Goal: Transaction & Acquisition: Purchase product/service

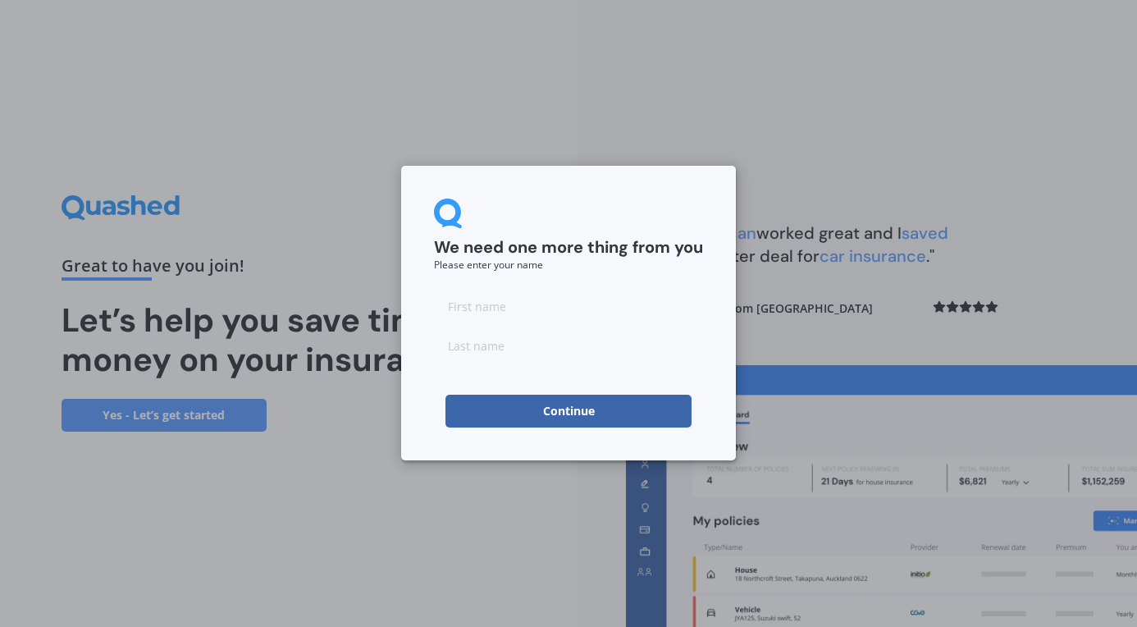
click at [467, 305] on input at bounding box center [568, 306] width 269 height 33
type input "[PERSON_NAME]"
click at [469, 340] on input at bounding box center [568, 345] width 269 height 33
type input "[PERSON_NAME]"
click at [551, 413] on button "Continue" at bounding box center [568, 411] width 246 height 33
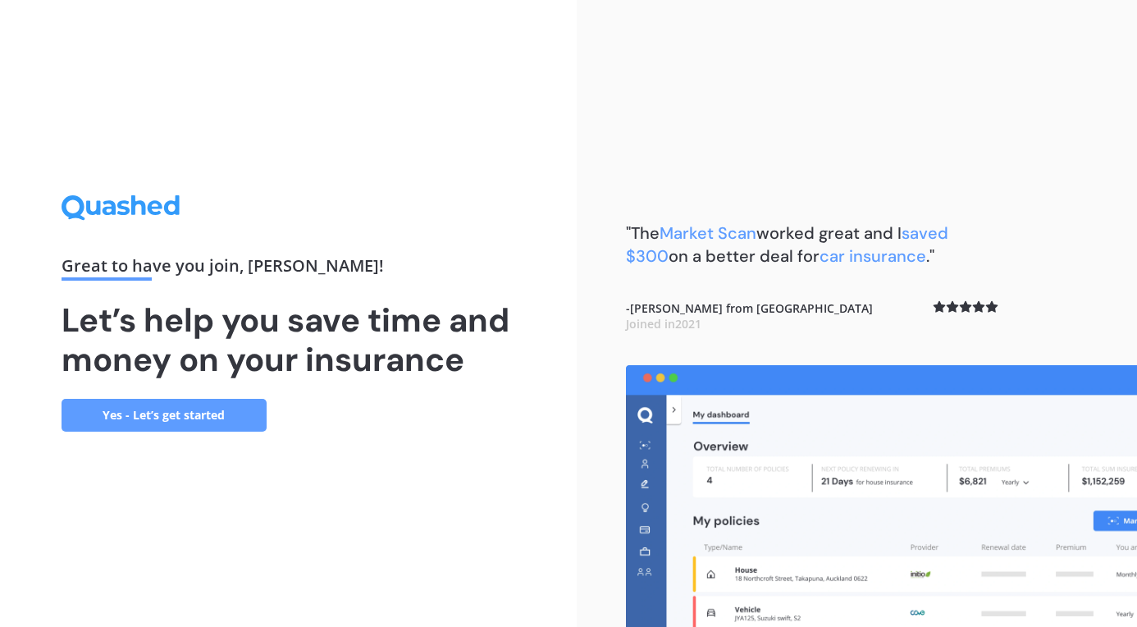
click at [173, 416] on link "Yes - Let’s get started" at bounding box center [164, 415] width 205 height 33
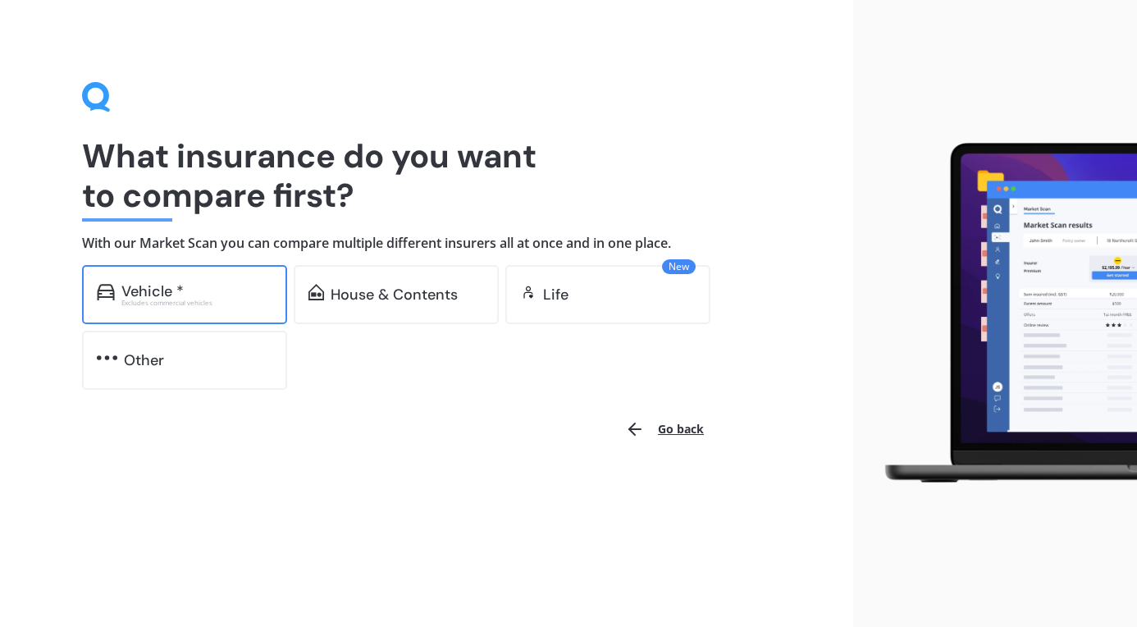
click at [194, 294] on div "Vehicle *" at bounding box center [196, 291] width 151 height 16
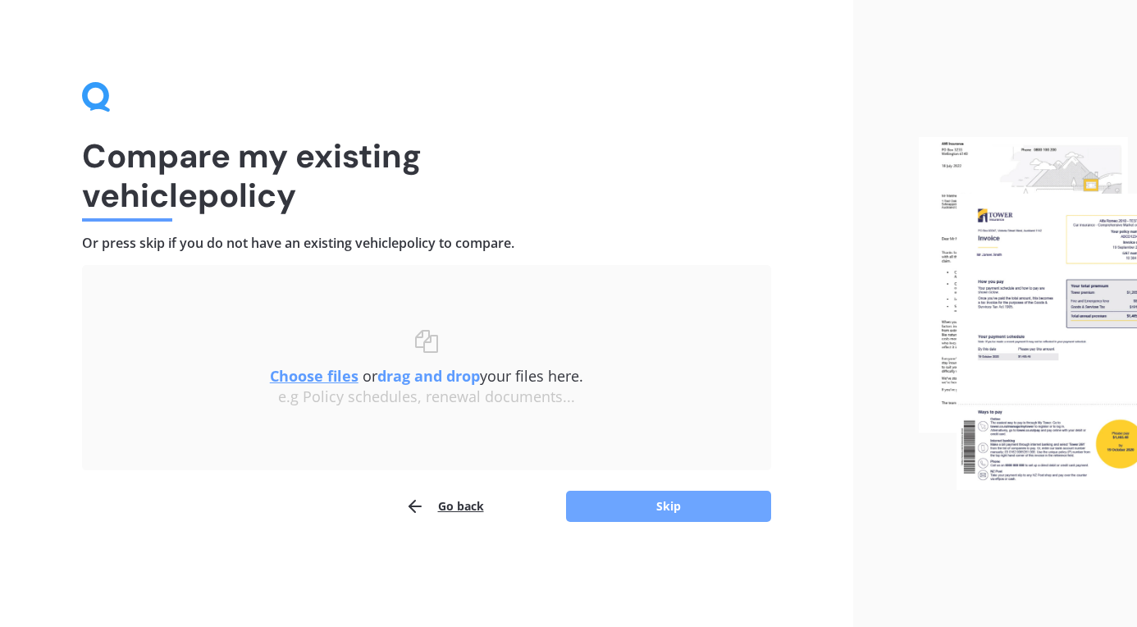
click at [627, 507] on button "Skip" at bounding box center [668, 506] width 205 height 31
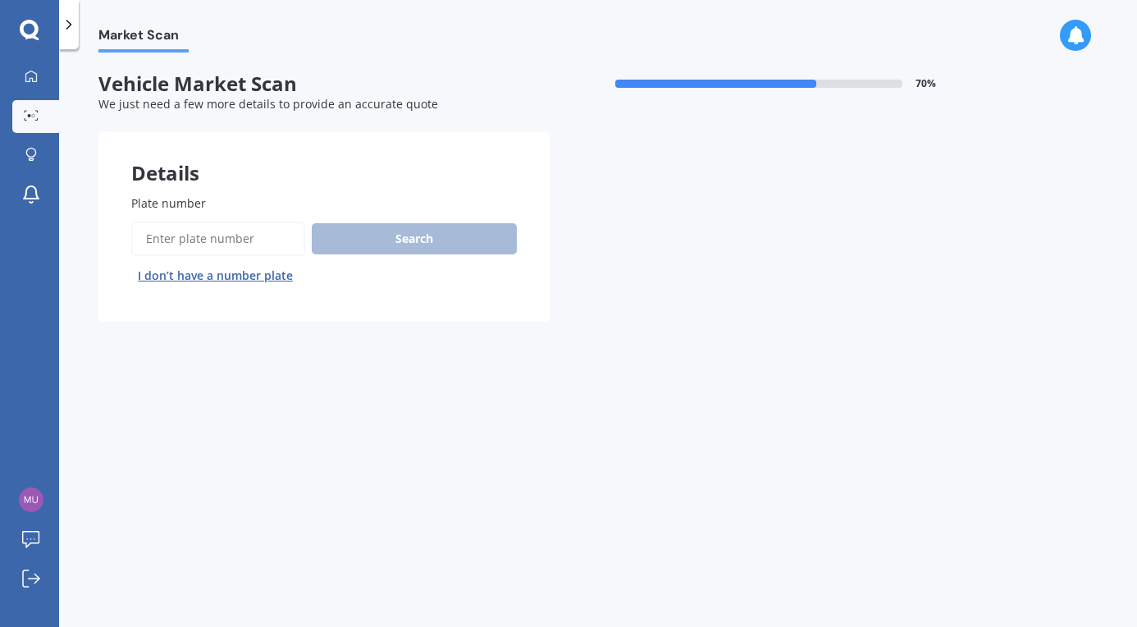
click at [216, 235] on input "Plate number" at bounding box center [218, 238] width 174 height 34
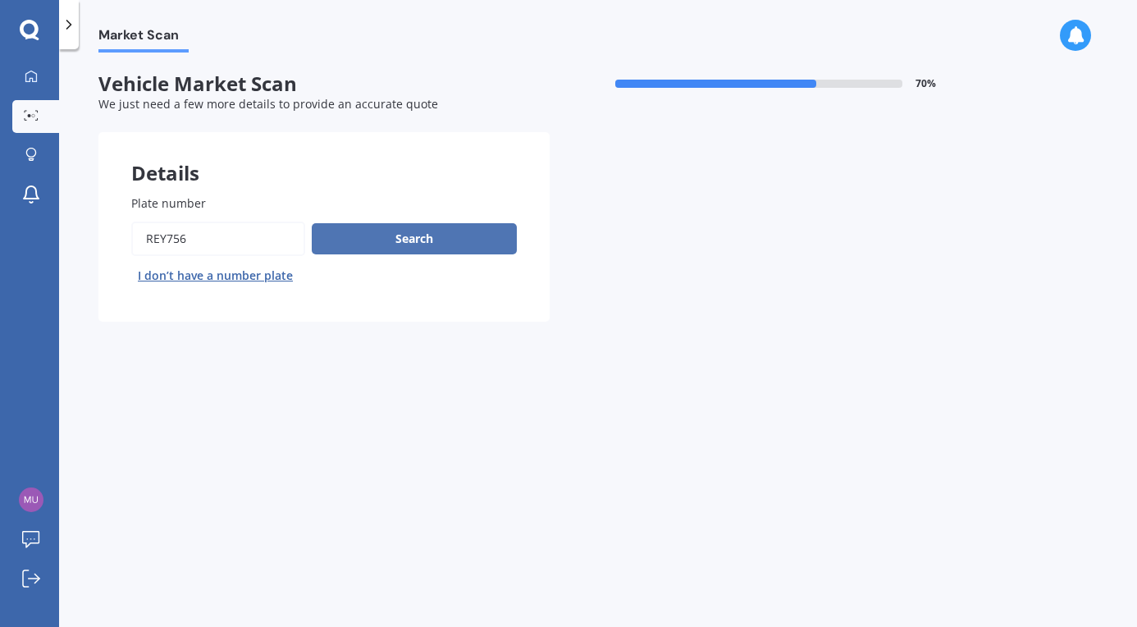
type input "REY756"
click at [384, 241] on button "Search" at bounding box center [414, 238] width 205 height 31
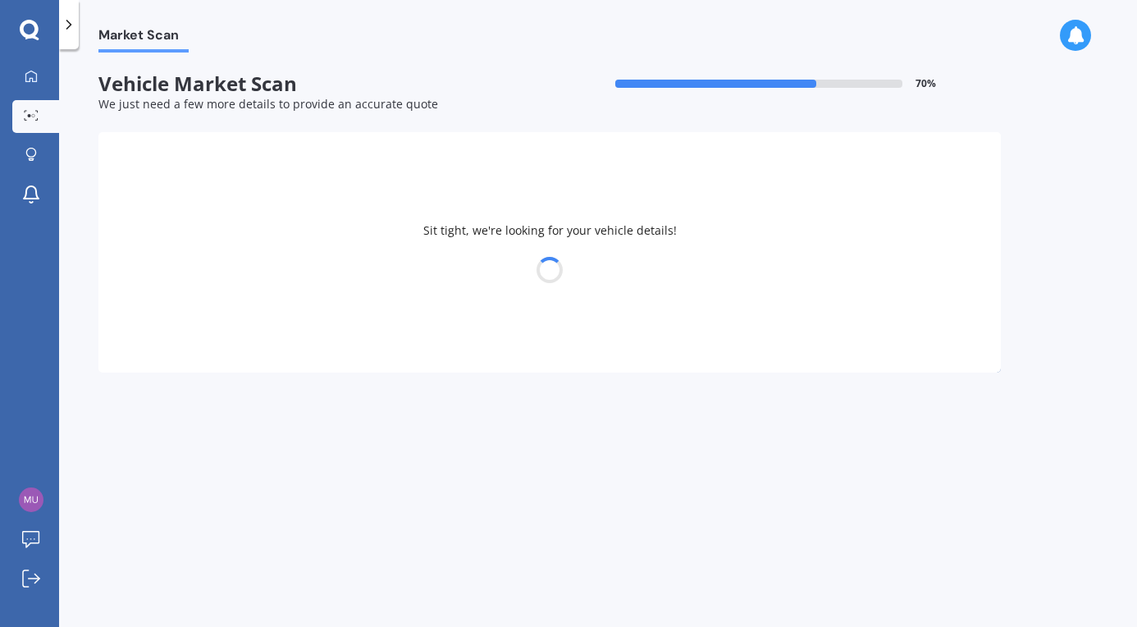
select select "MAZDA"
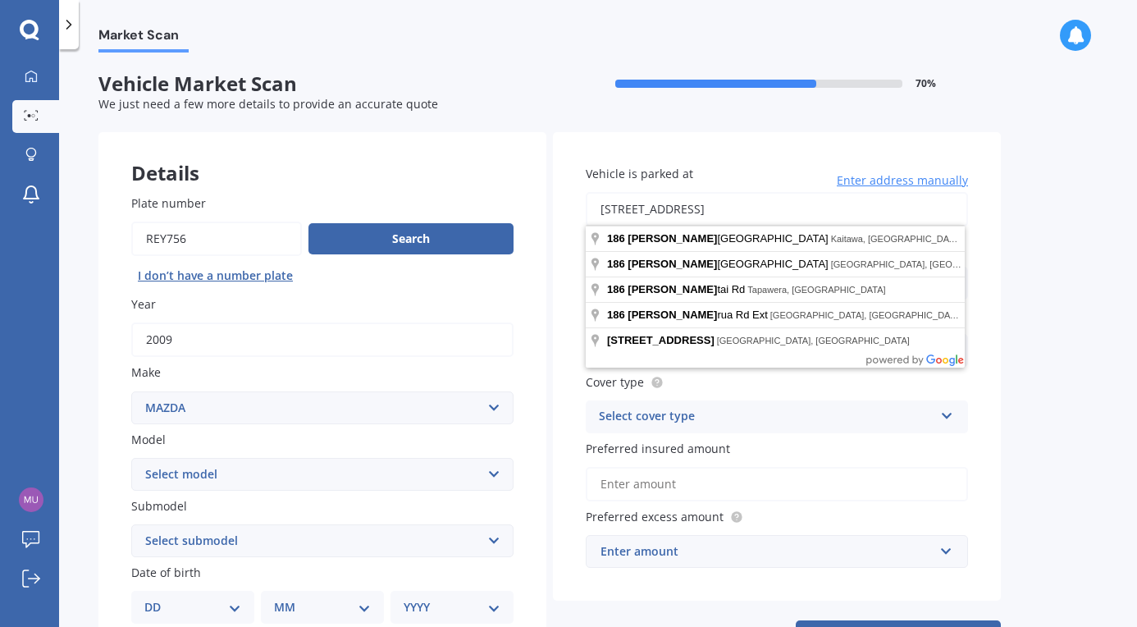
type input "[STREET_ADDRESS]"
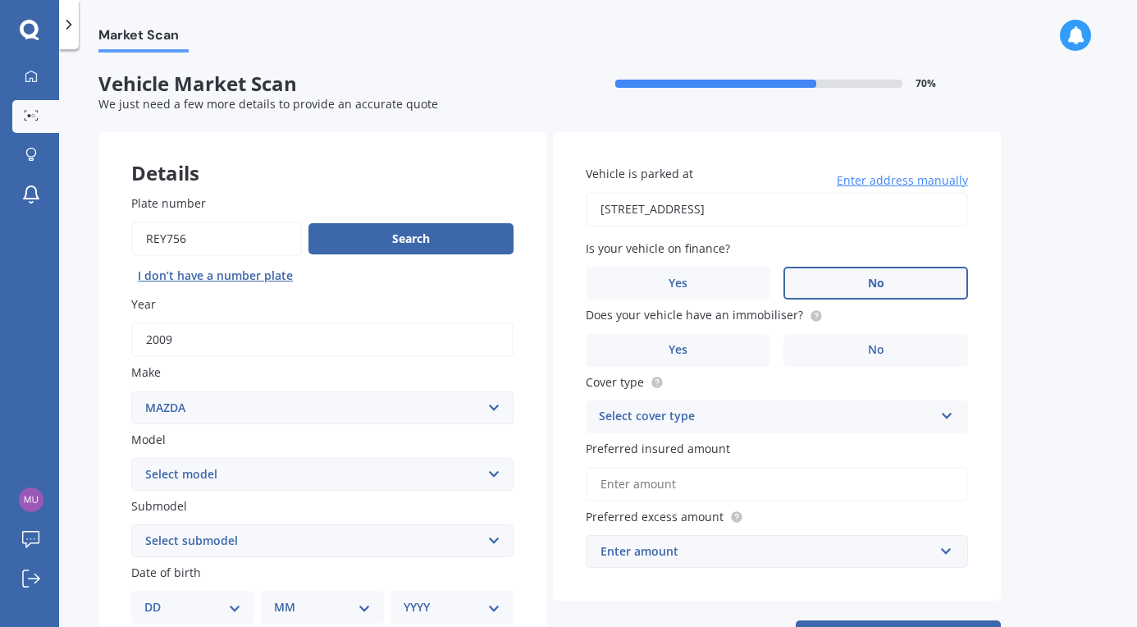
click at [832, 271] on label "No" at bounding box center [875, 283] width 185 height 33
click at [0, 0] on input "No" at bounding box center [0, 0] width 0 height 0
click at [824, 349] on label "No" at bounding box center [875, 350] width 185 height 33
click at [0, 0] on input "No" at bounding box center [0, 0] width 0 height 0
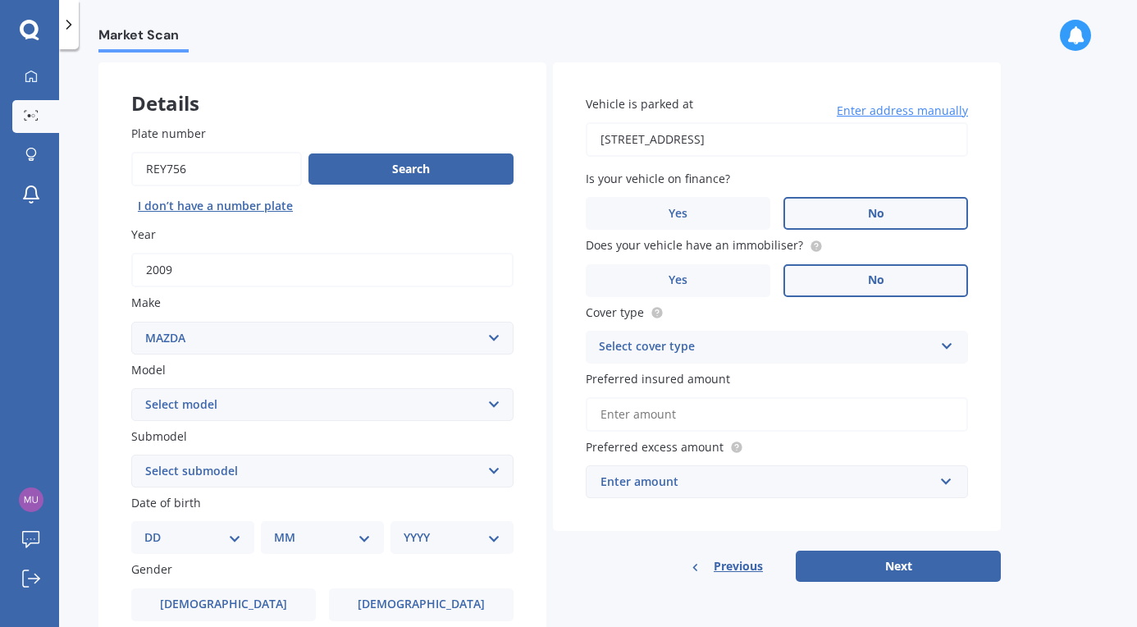
scroll to position [71, 0]
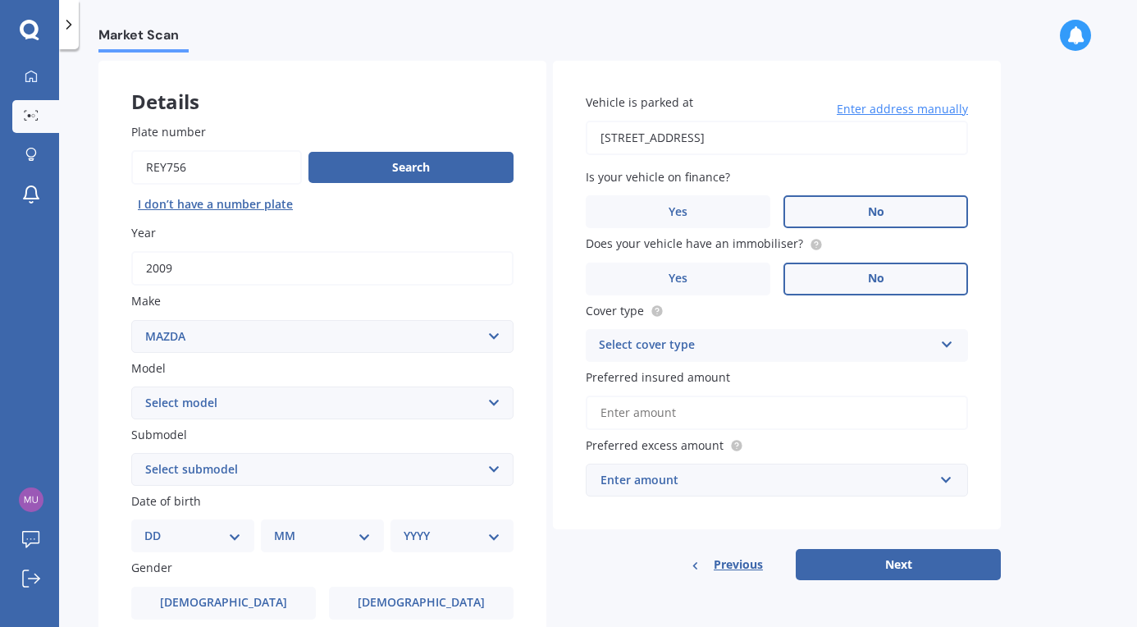
click at [735, 331] on div "Select cover type Comprehensive Third Party, Fire & Theft Third Party" at bounding box center [777, 345] width 382 height 33
click at [719, 373] on div "Comprehensive" at bounding box center [776, 378] width 381 height 30
click at [715, 411] on input "Preferred insured amount" at bounding box center [777, 412] width 382 height 34
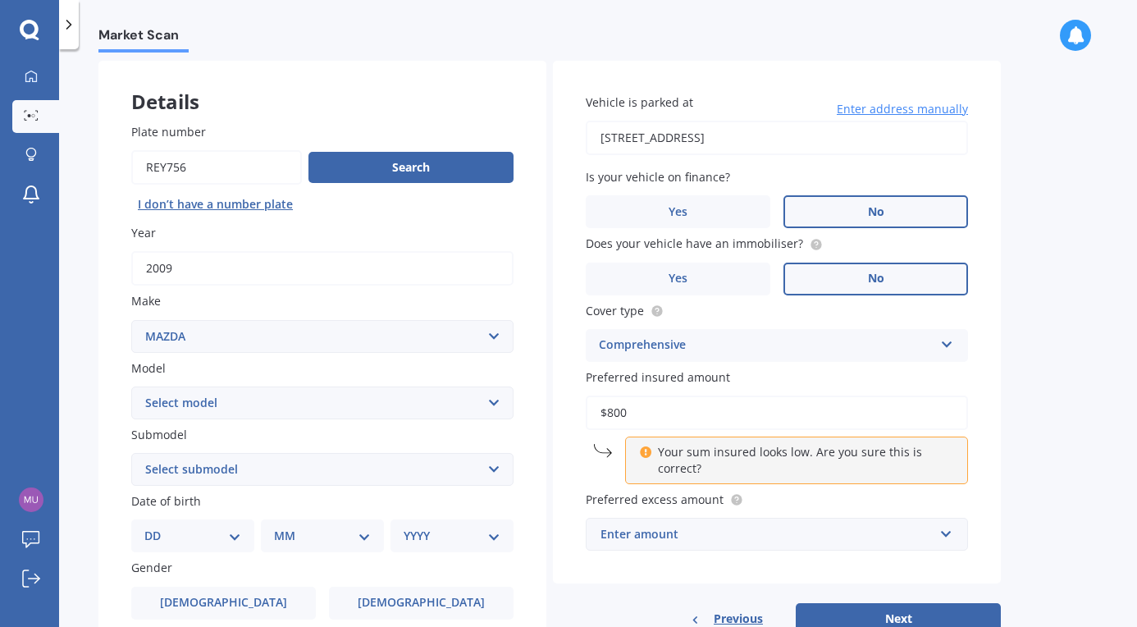
type input "$8,000"
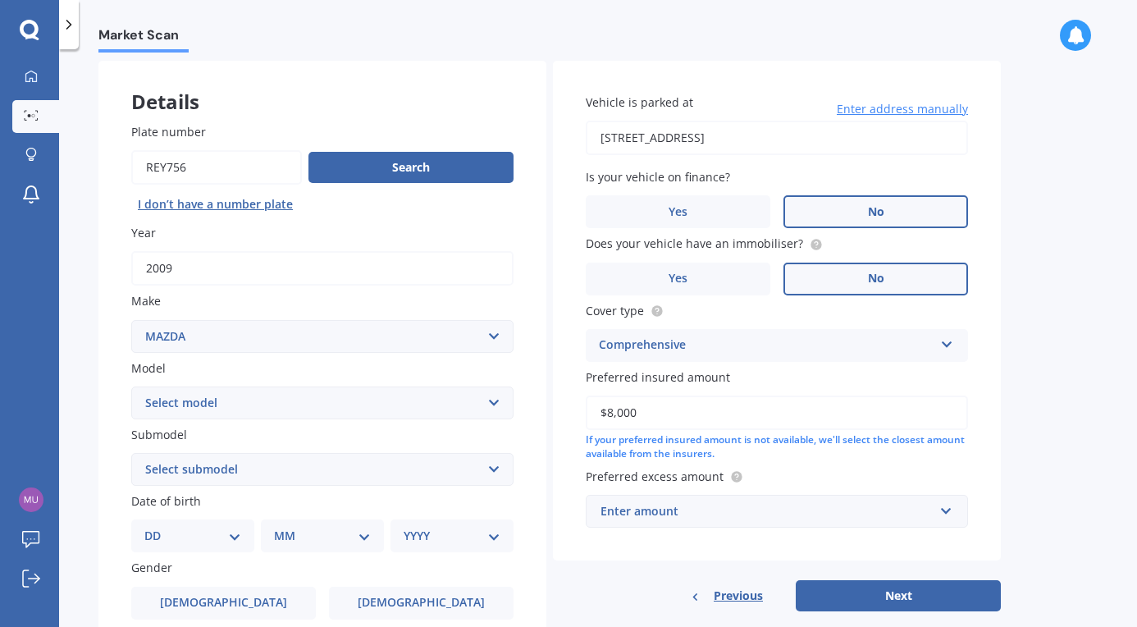
click at [814, 460] on div "Vehicle is parked at [STREET_ADDRESS] Enter address manually Is your vehicle on…" at bounding box center [777, 311] width 448 height 500
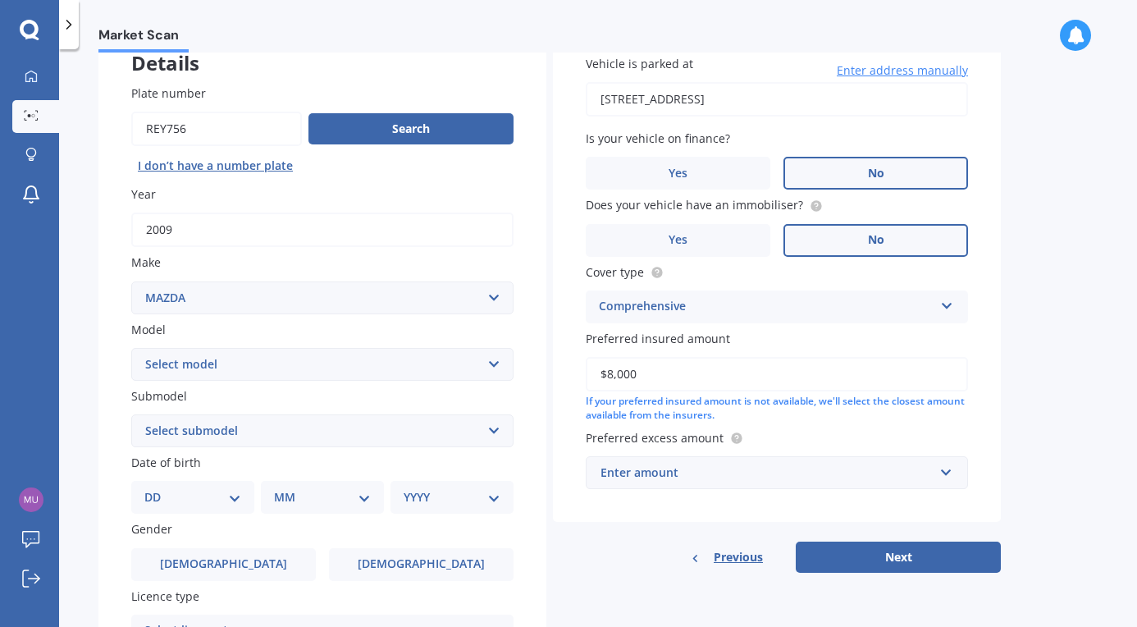
scroll to position [122, 0]
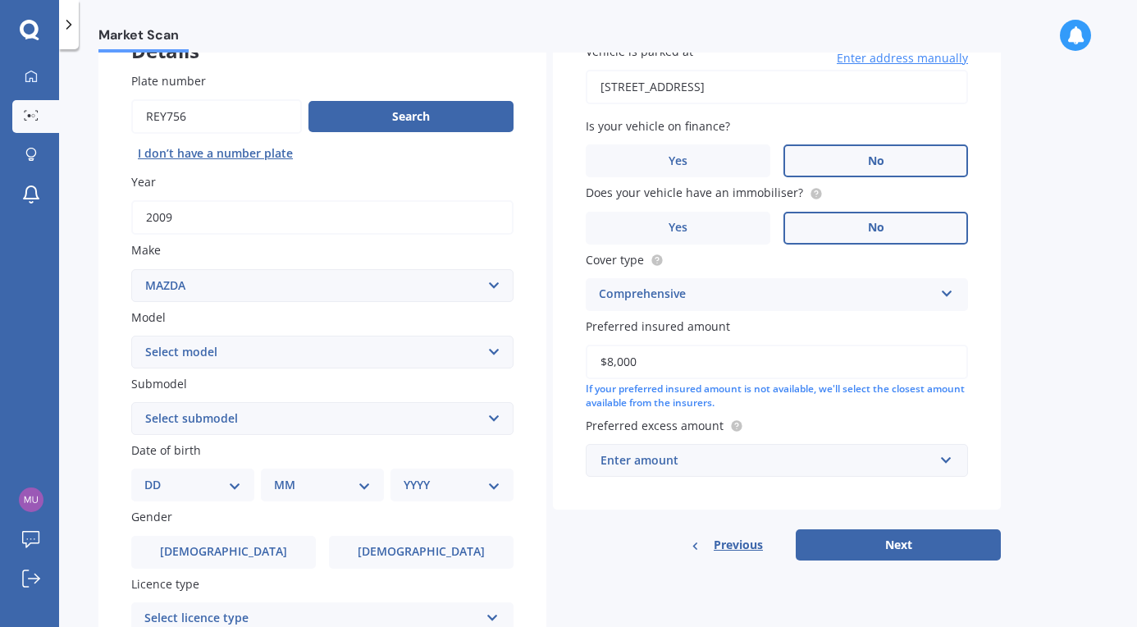
click at [771, 457] on div "Enter amount" at bounding box center [766, 460] width 333 height 18
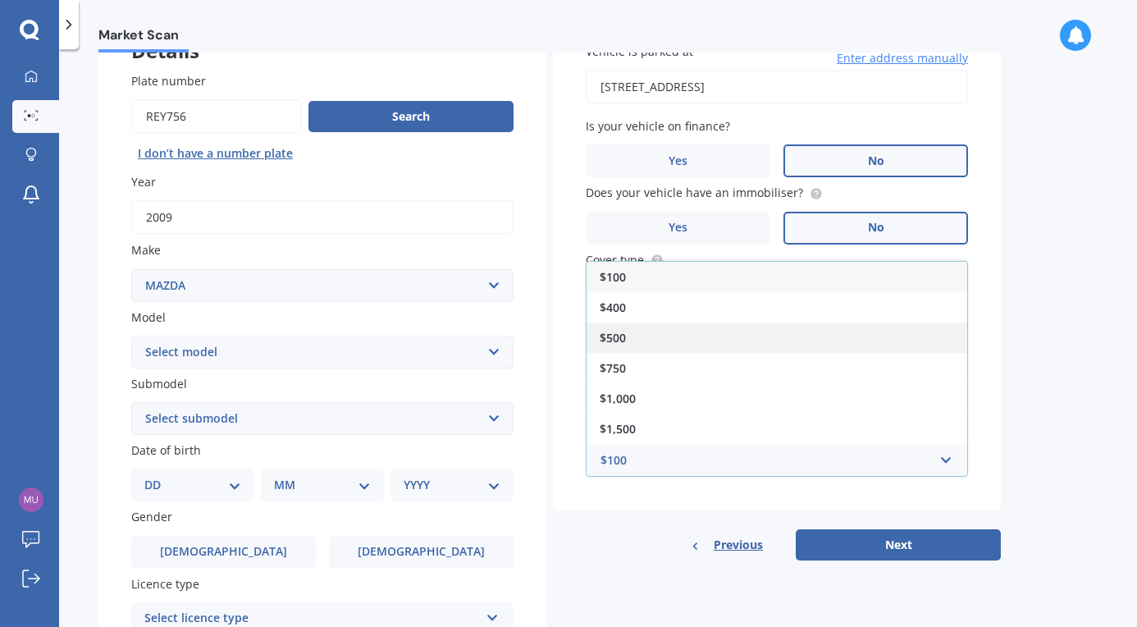
click at [653, 335] on div "$500" at bounding box center [776, 337] width 381 height 30
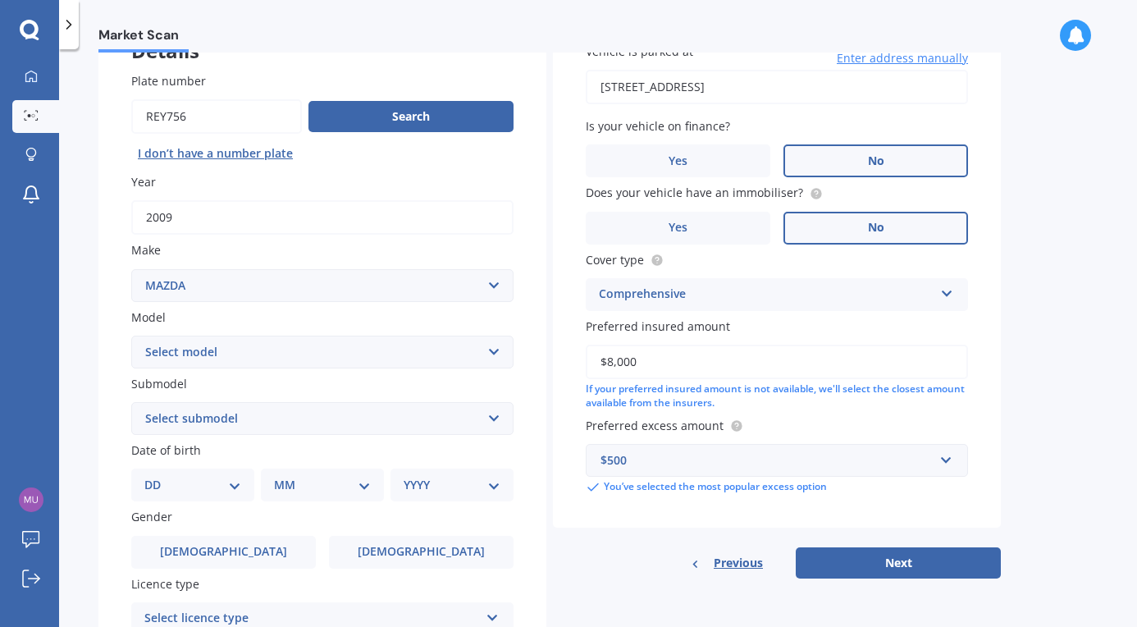
click at [942, 512] on div "Vehicle is parked at [STREET_ADDRESS] Enter address manually Is your vehicle on…" at bounding box center [777, 269] width 448 height 518
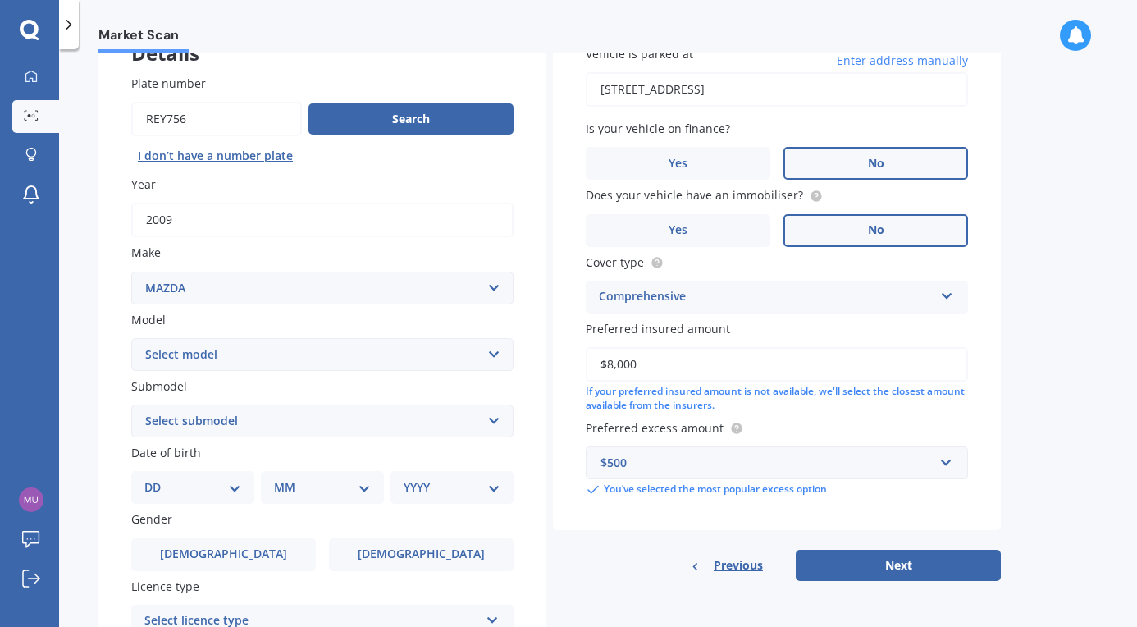
select select "6"
click at [112, 253] on div "Plate number Search I don’t have a number plate Year [DATE] Make Select make AC…" at bounding box center [322, 423] width 448 height 762
select select "06"
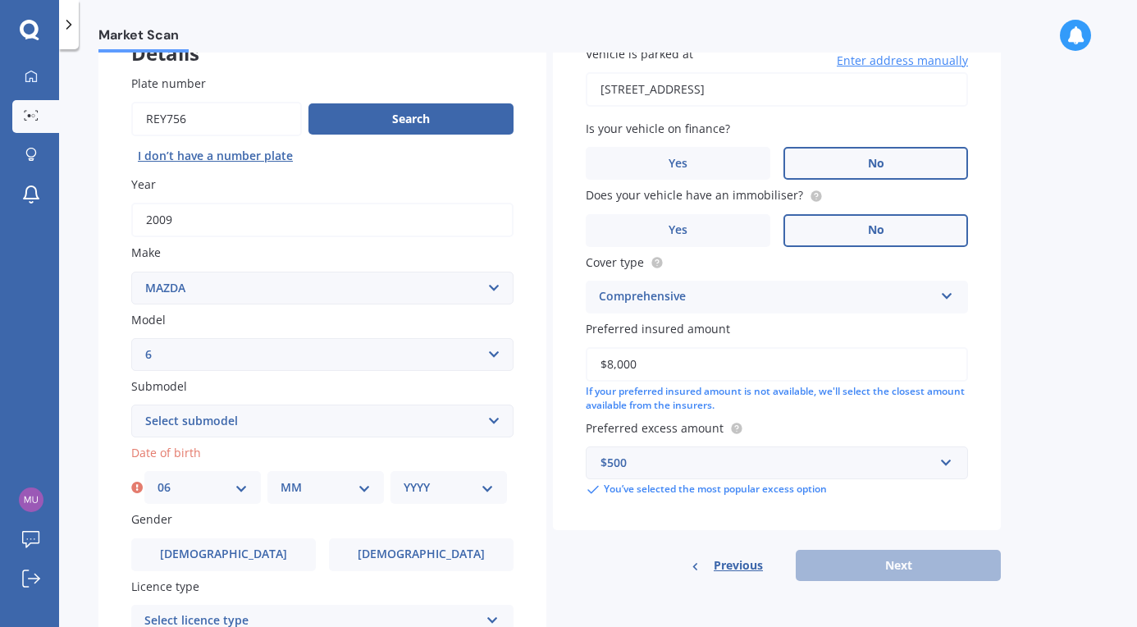
click at [276, 498] on div "MM 01 02 03 04 05 06 07 08 09 10 11 12" at bounding box center [325, 487] width 116 height 33
select select "05"
select select "2007"
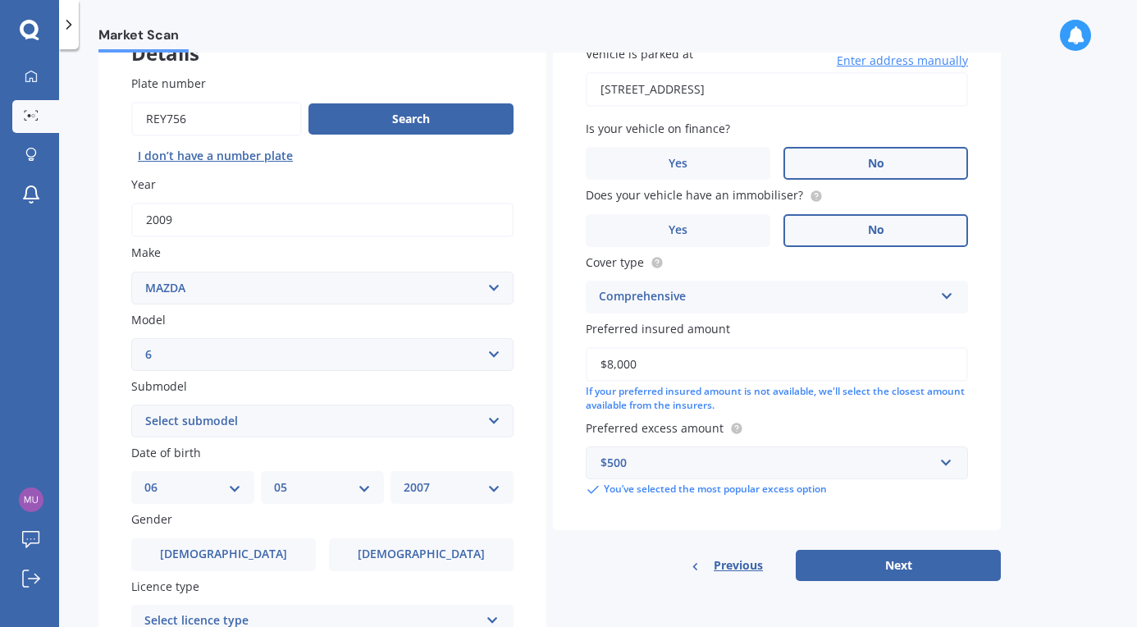
scroll to position [240, 0]
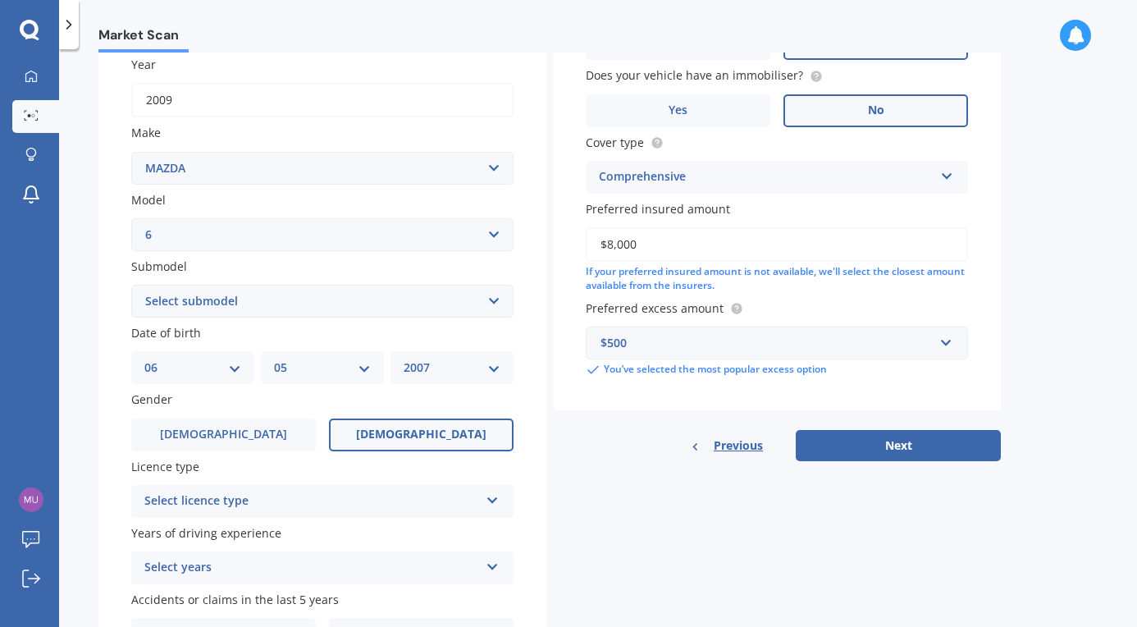
click at [387, 434] on label "[DEMOGRAPHIC_DATA]" at bounding box center [421, 434] width 185 height 33
click at [0, 0] on input "[DEMOGRAPHIC_DATA]" at bounding box center [0, 0] width 0 height 0
click at [314, 504] on div "Select licence type" at bounding box center [311, 501] width 335 height 20
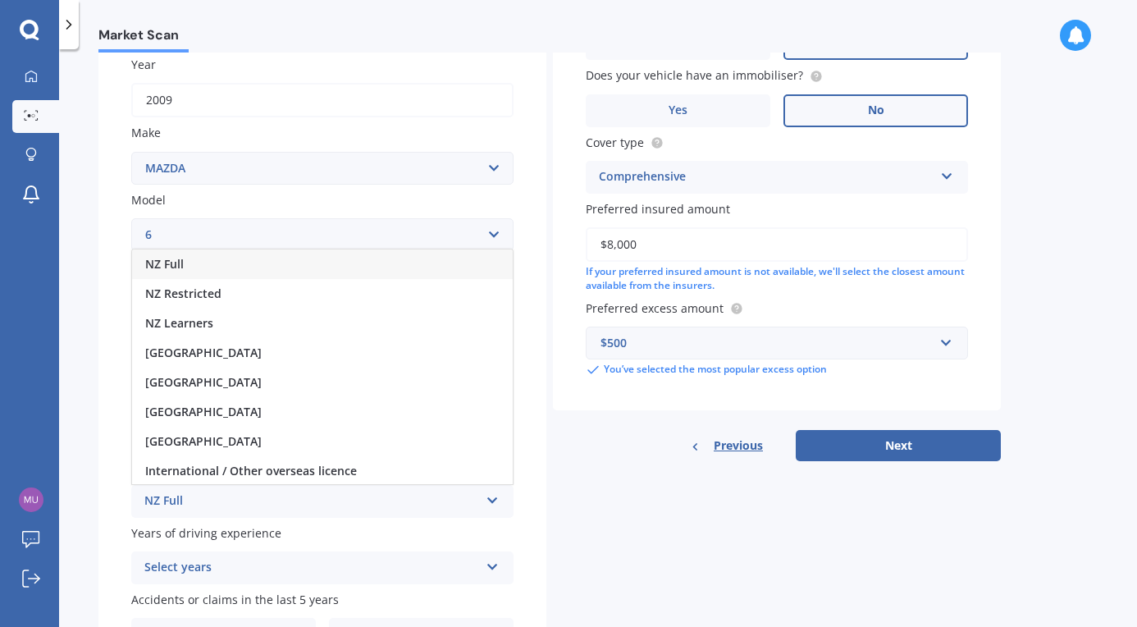
click at [183, 258] on span "NZ Full" at bounding box center [164, 264] width 39 height 16
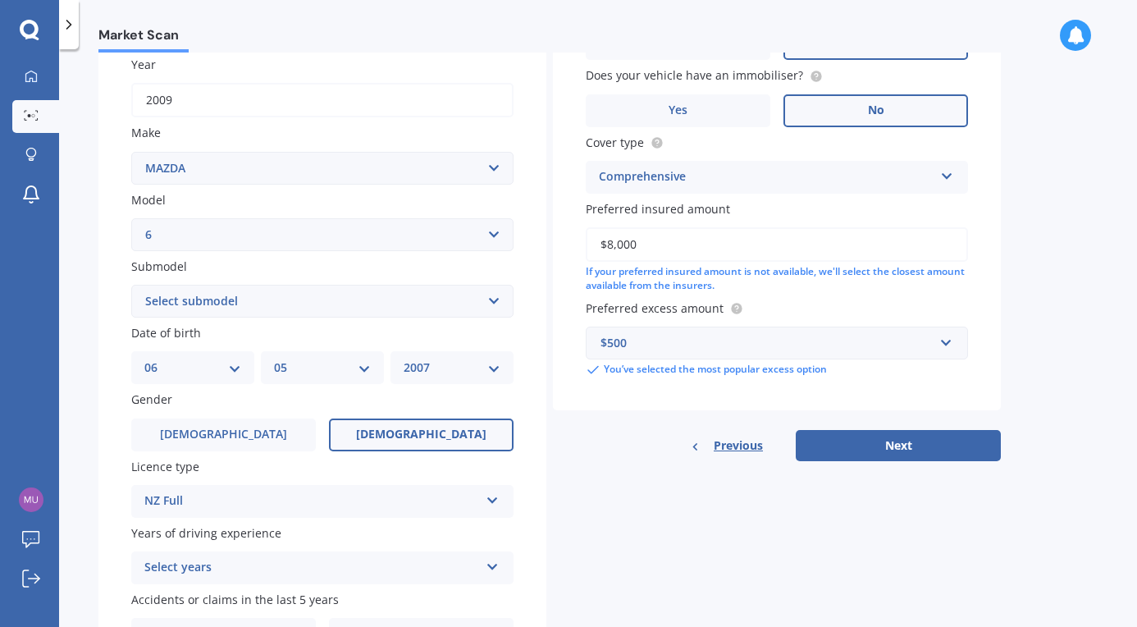
click at [224, 560] on div "Select years" at bounding box center [311, 568] width 335 height 20
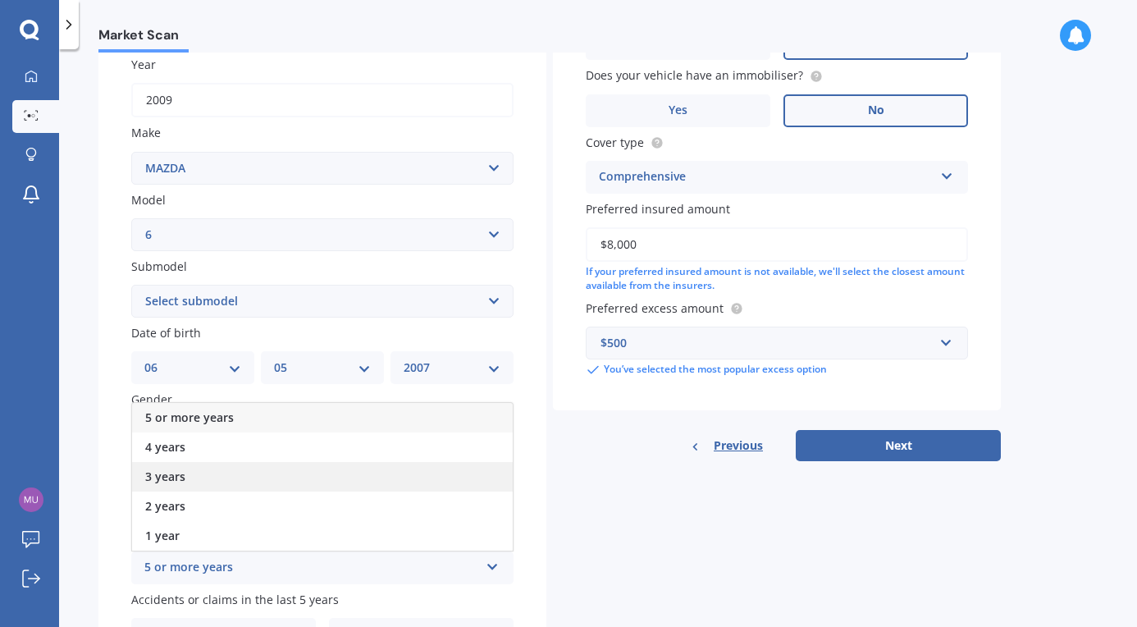
click at [205, 464] on div "3 years" at bounding box center [322, 477] width 381 height 30
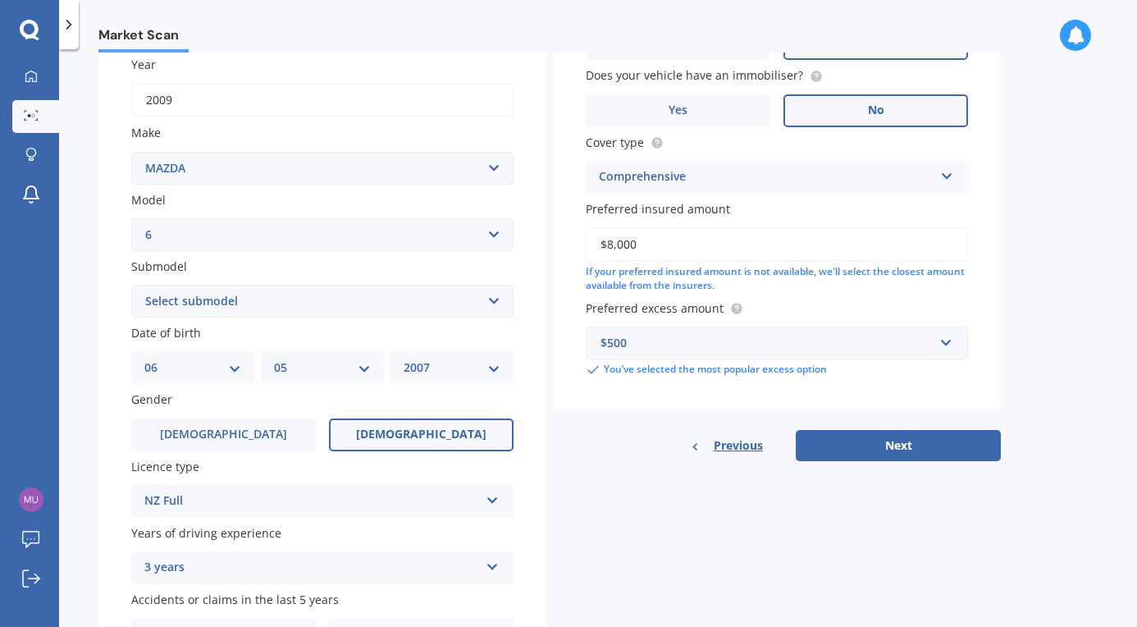
click at [92, 425] on div "Market Scan Vehicle Market Scan 70 % We just need a few more details to provide…" at bounding box center [598, 340] width 1078 height 577
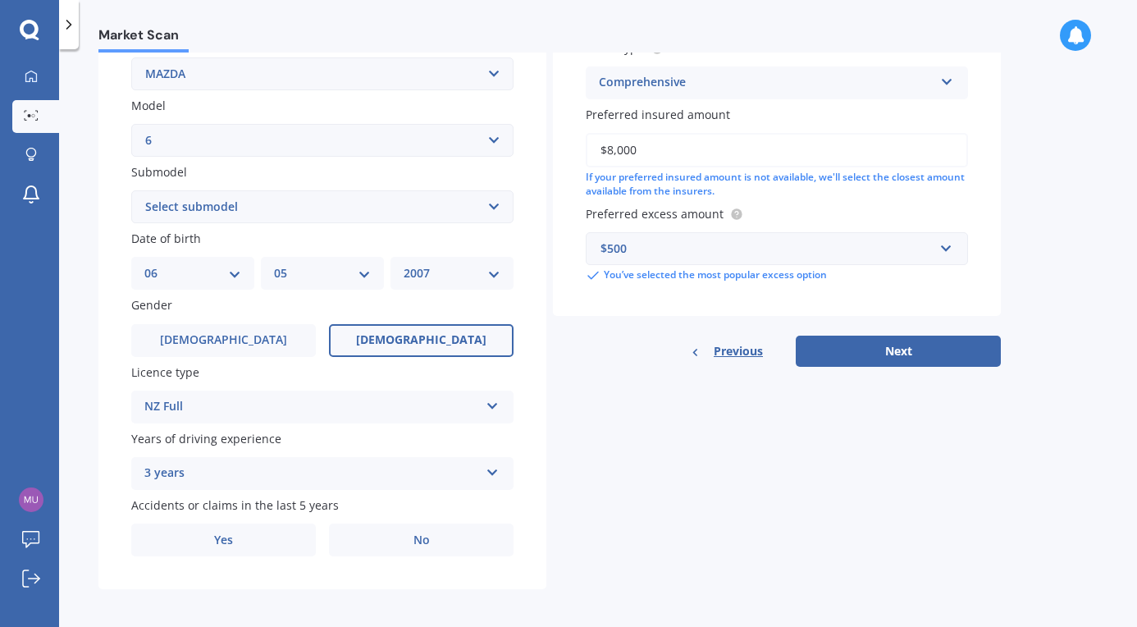
scroll to position [333, 0]
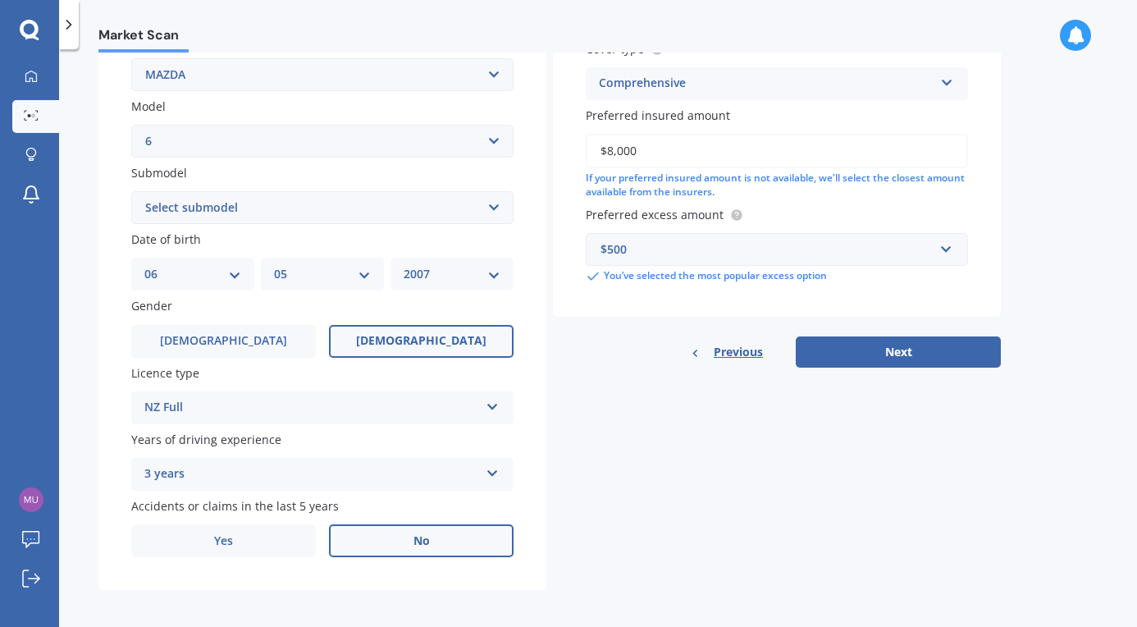
click at [375, 533] on label "No" at bounding box center [421, 540] width 185 height 33
click at [0, 0] on input "No" at bounding box center [0, 0] width 0 height 0
click at [831, 356] on button "Next" at bounding box center [898, 351] width 205 height 31
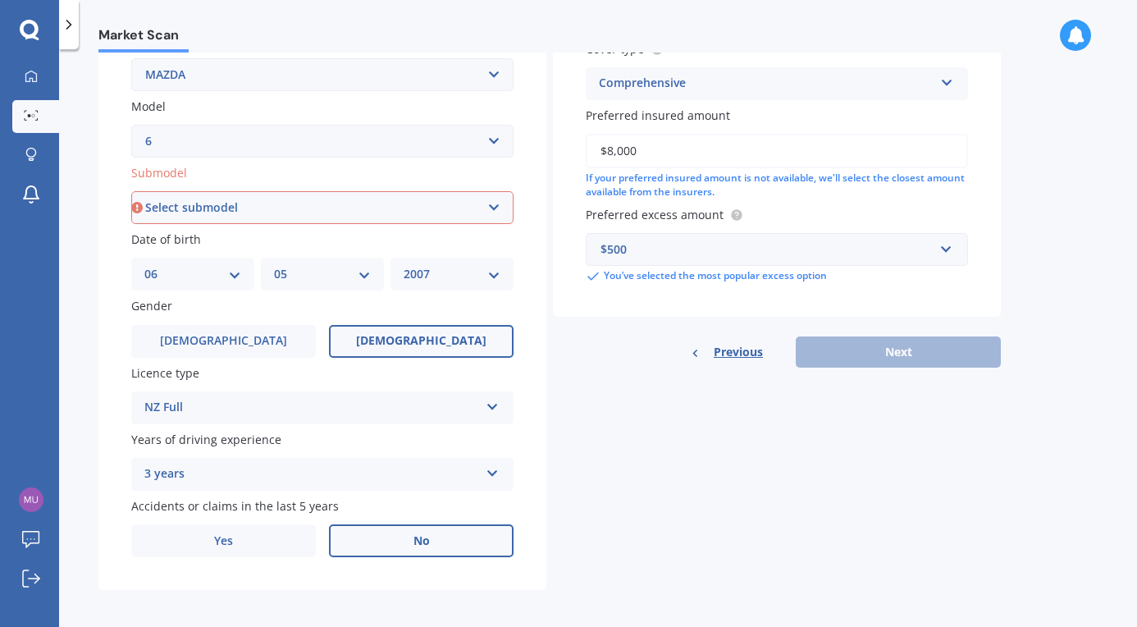
select select "(ALL OTHER PETROL)"
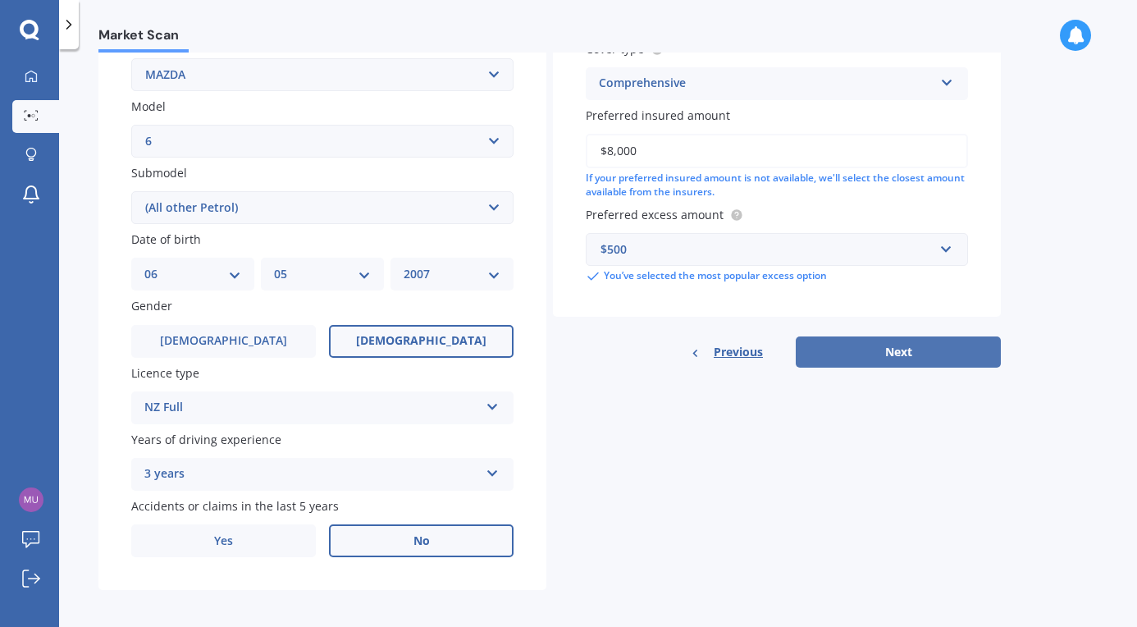
click at [858, 347] on button "Next" at bounding box center [898, 351] width 205 height 31
select select "06"
select select "05"
select select "2007"
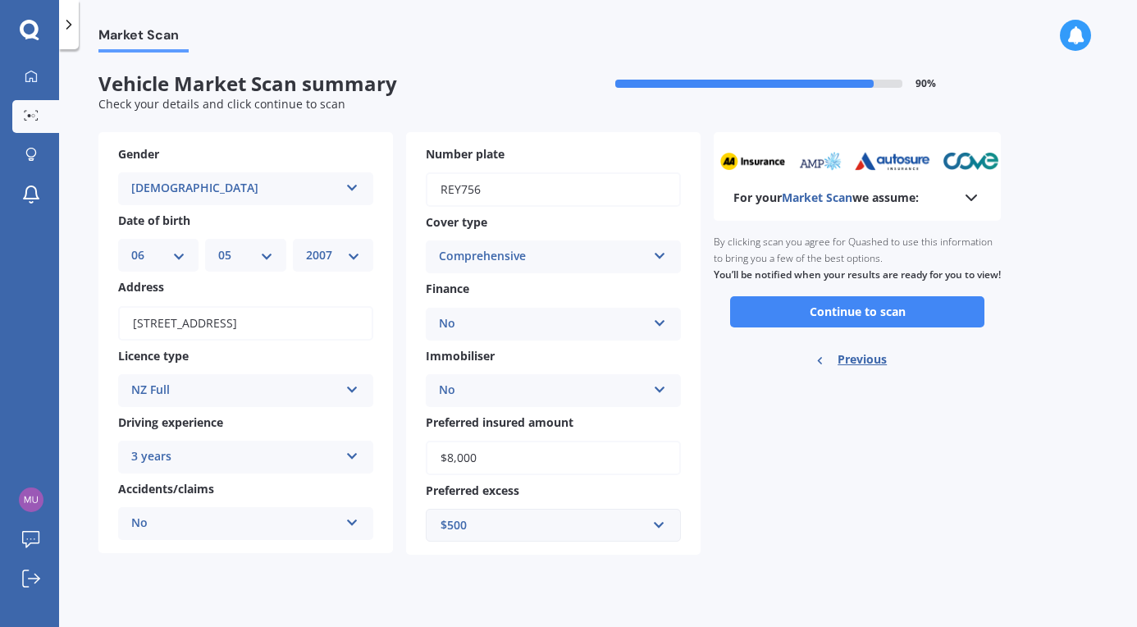
scroll to position [0, 0]
click at [801, 319] on button "Continue to scan" at bounding box center [857, 311] width 254 height 31
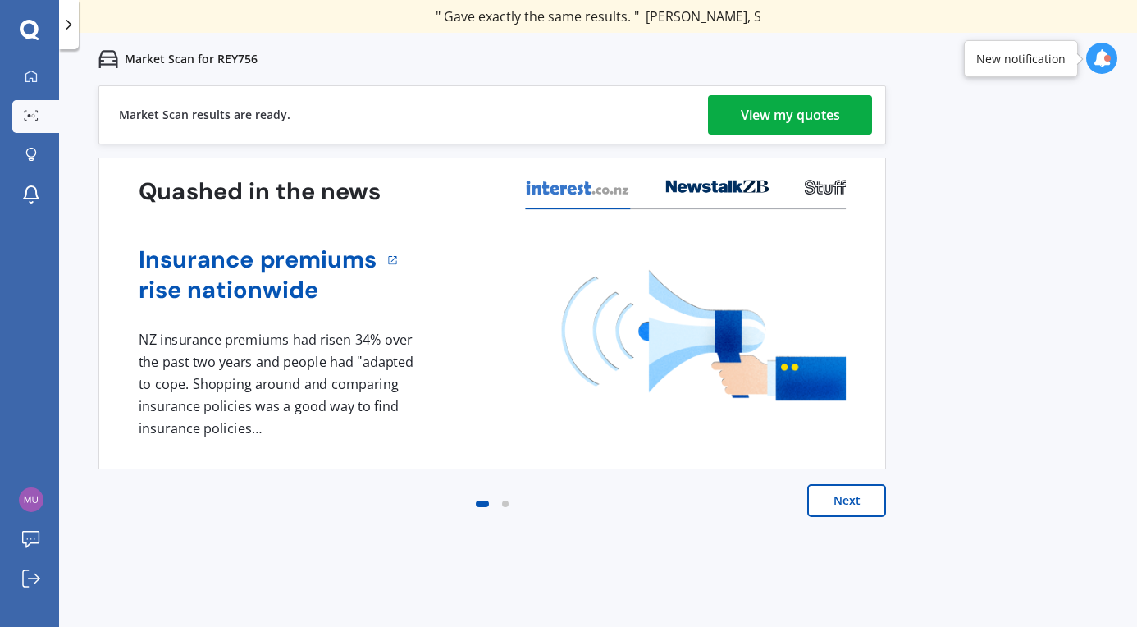
click at [729, 121] on link "View my quotes" at bounding box center [790, 114] width 164 height 39
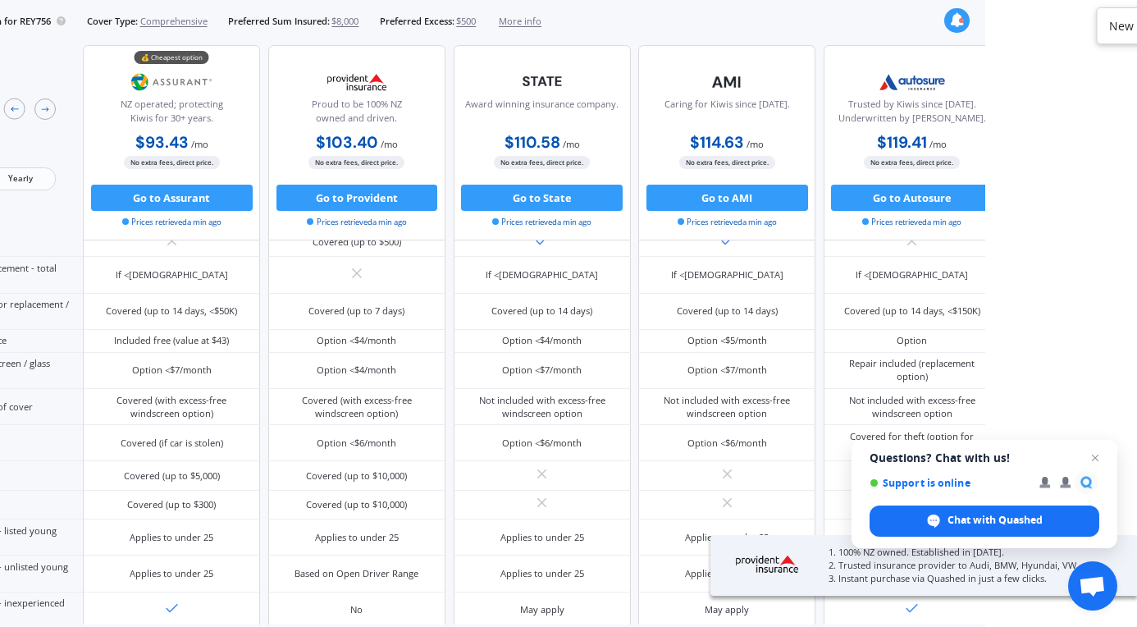
scroll to position [485, 0]
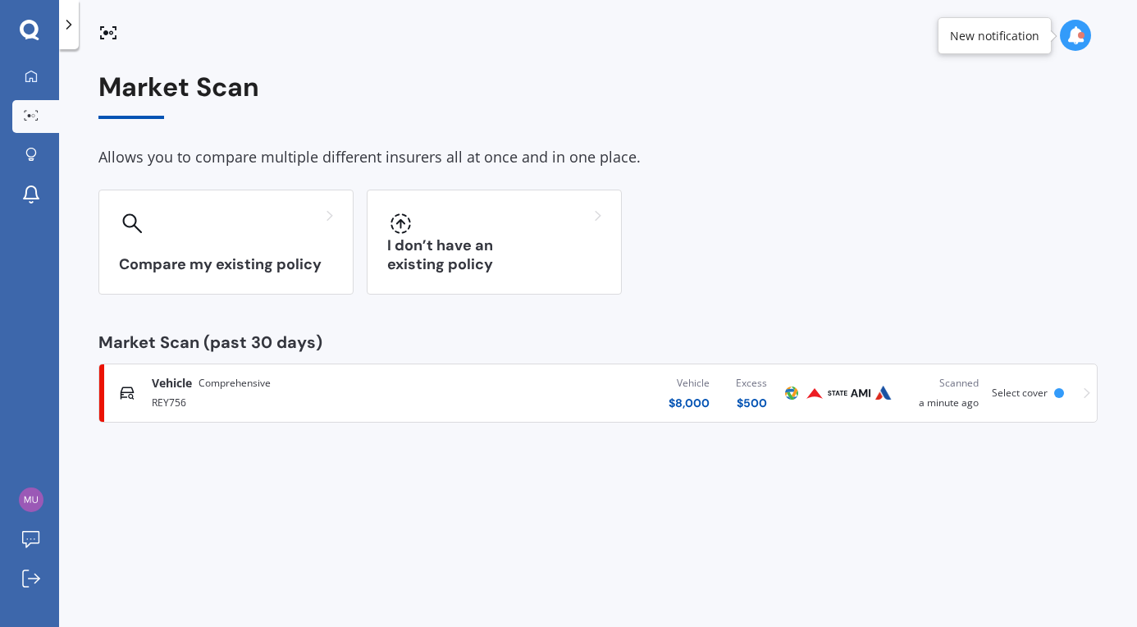
click at [1079, 391] on div "Vehicle Comprehensive REY756 Vehicle $ 8,000 Excess $ 500 Scanned a minute ago …" at bounding box center [598, 392] width 984 height 49
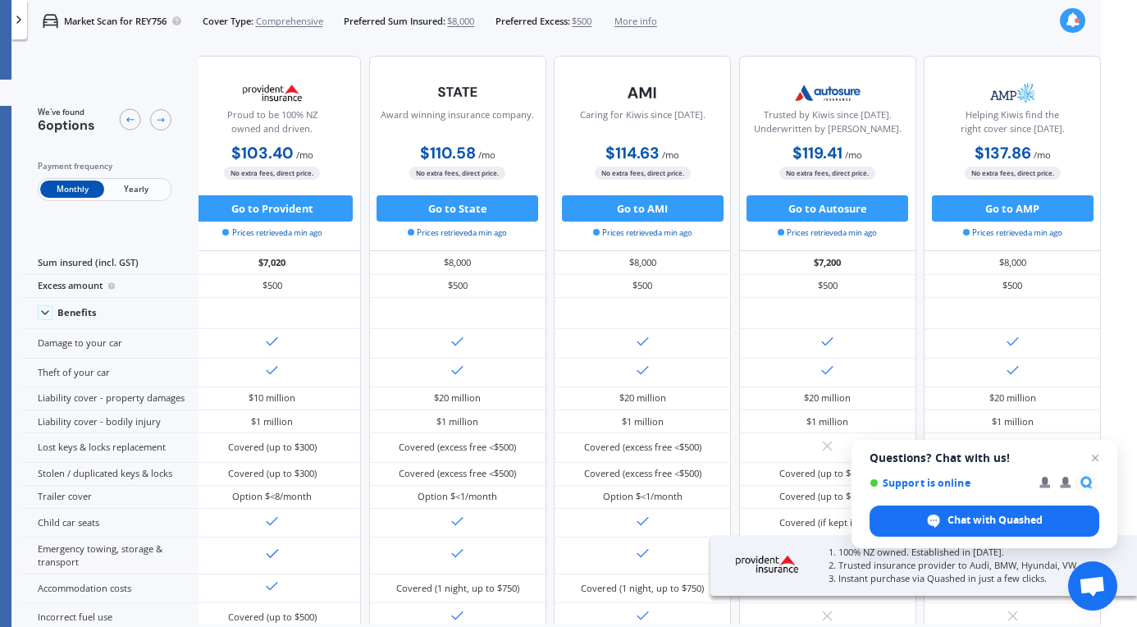
scroll to position [0, 258]
click at [287, 18] on span "Comprehensive" at bounding box center [289, 21] width 67 height 13
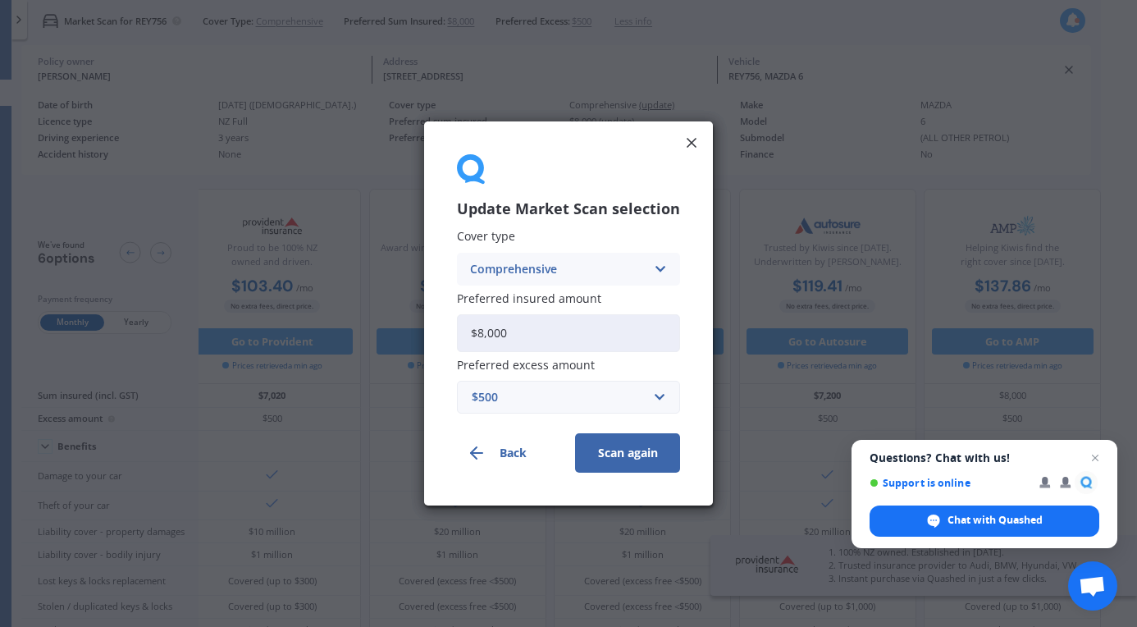
click at [541, 260] on div "Comprehensive" at bounding box center [558, 269] width 176 height 18
click at [541, 328] on span "Third Party, Fire & Theft" at bounding box center [538, 330] width 135 height 11
click at [626, 454] on button "Scan again" at bounding box center [627, 452] width 105 height 39
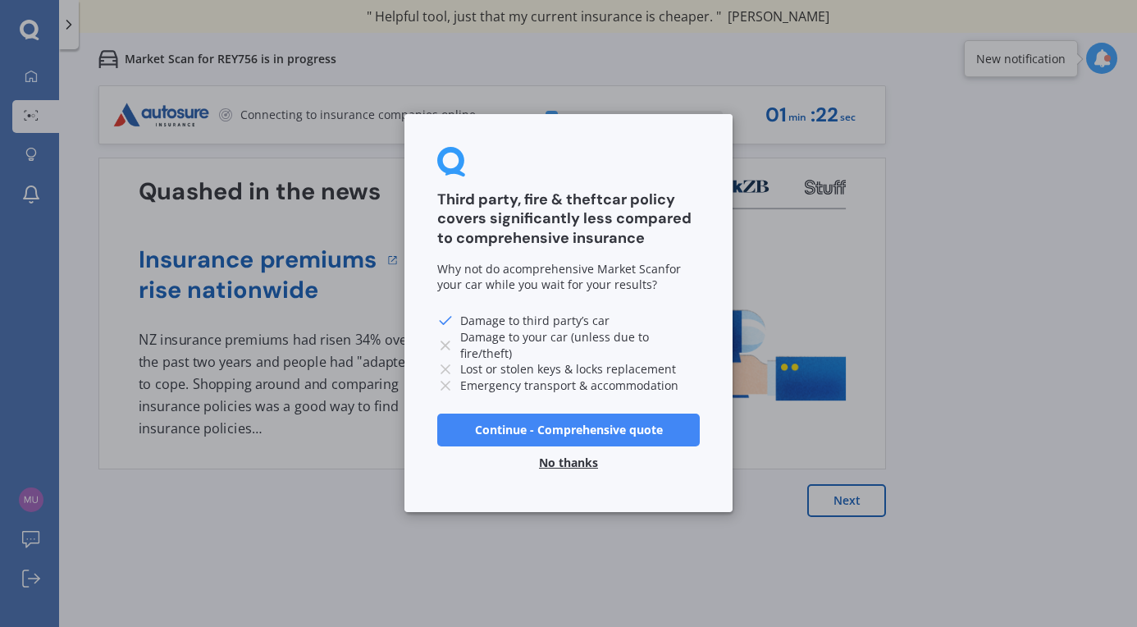
click at [561, 463] on button "No thanks" at bounding box center [568, 463] width 79 height 33
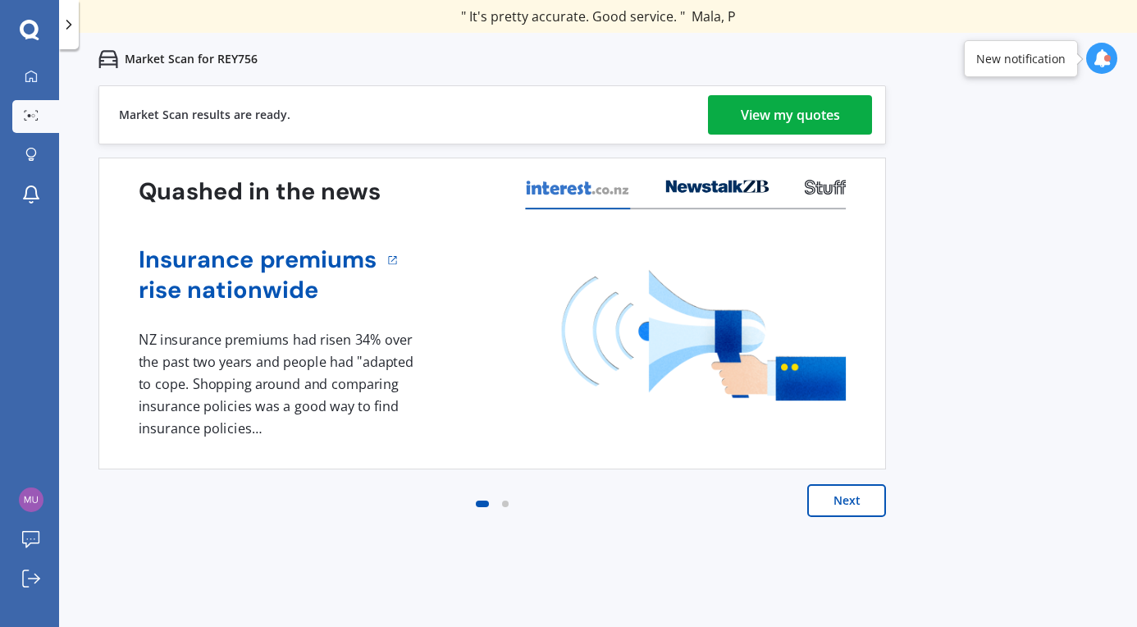
click at [778, 130] on div "View my quotes" at bounding box center [790, 114] width 99 height 39
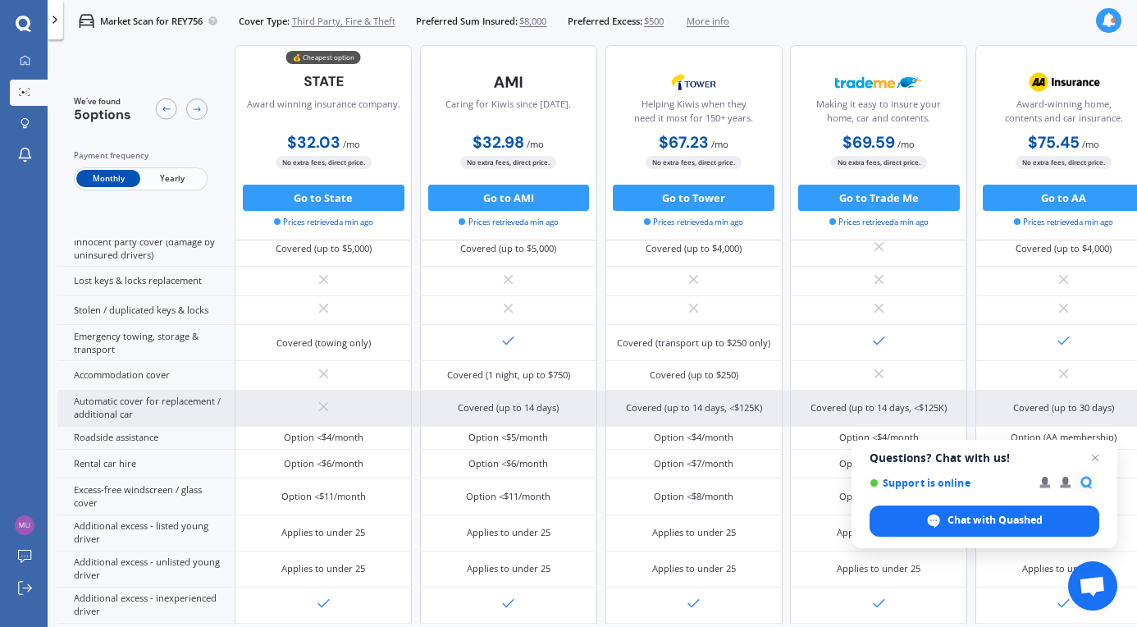
scroll to position [248, 1]
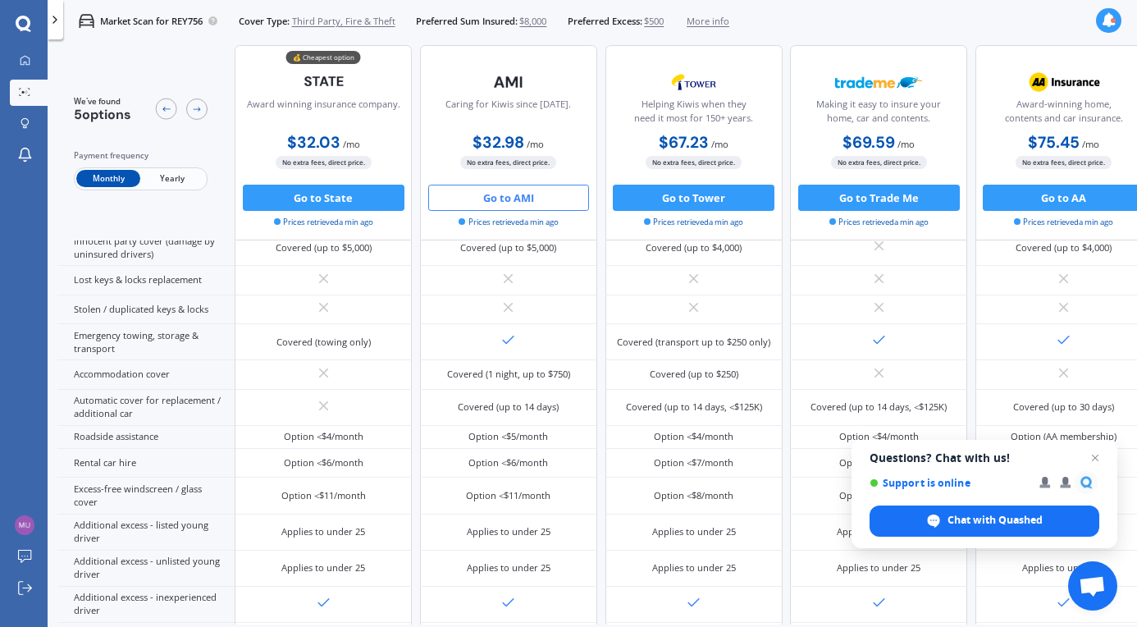
click at [492, 199] on button "Go to AMI" at bounding box center [509, 198] width 162 height 26
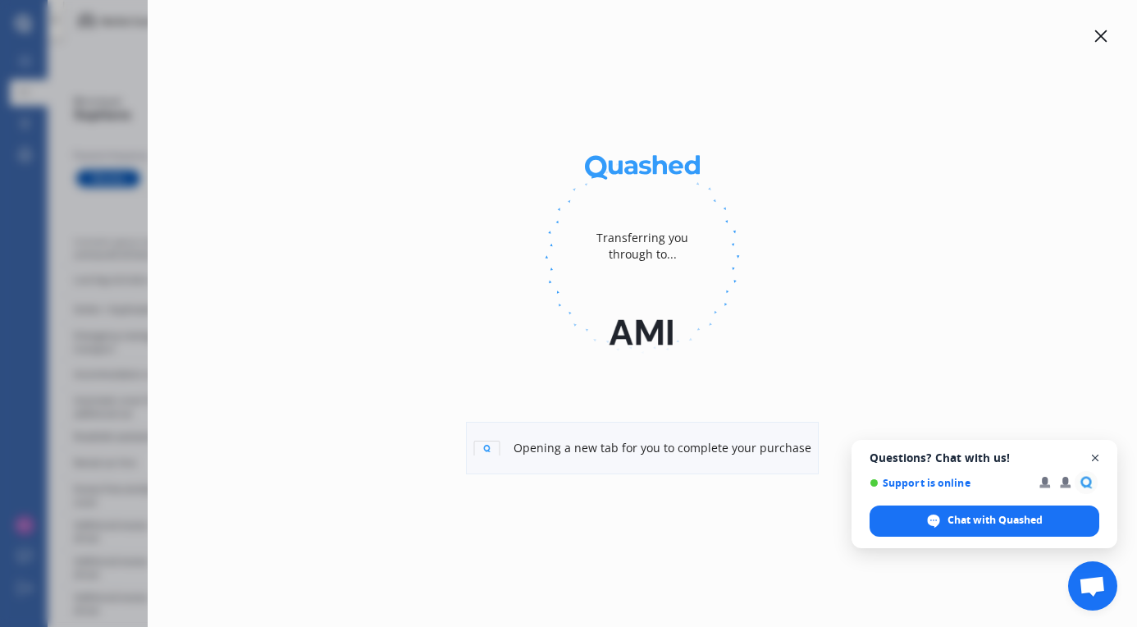
click at [1092, 457] on span "Open chat" at bounding box center [1095, 458] width 21 height 21
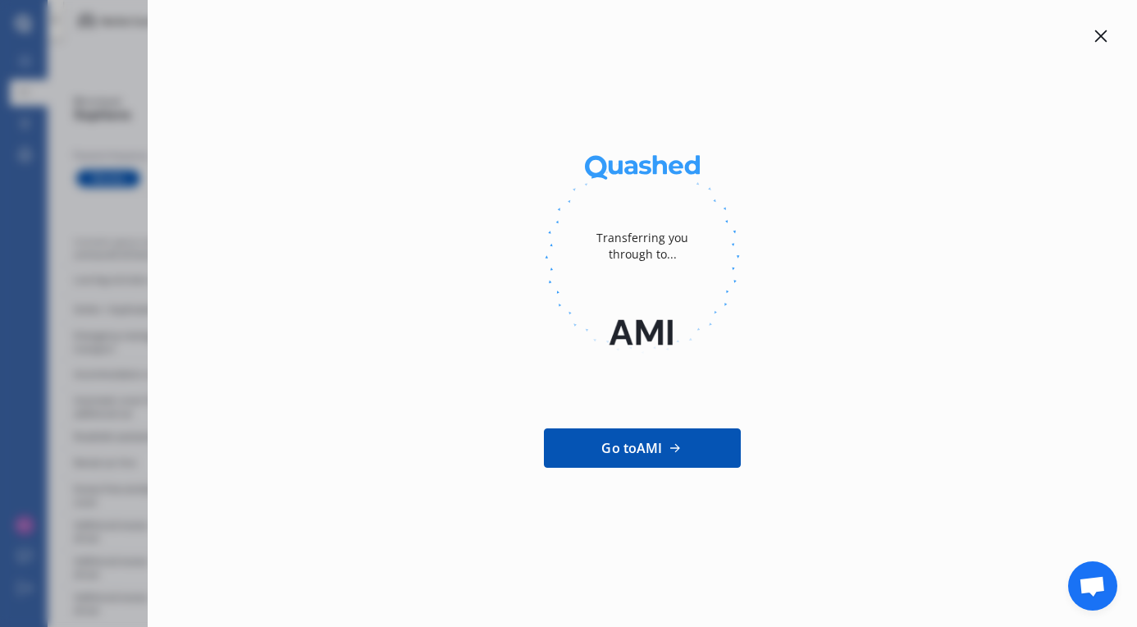
click at [650, 454] on span "Go to AMI" at bounding box center [631, 448] width 61 height 20
